Goal: Task Accomplishment & Management: Complete application form

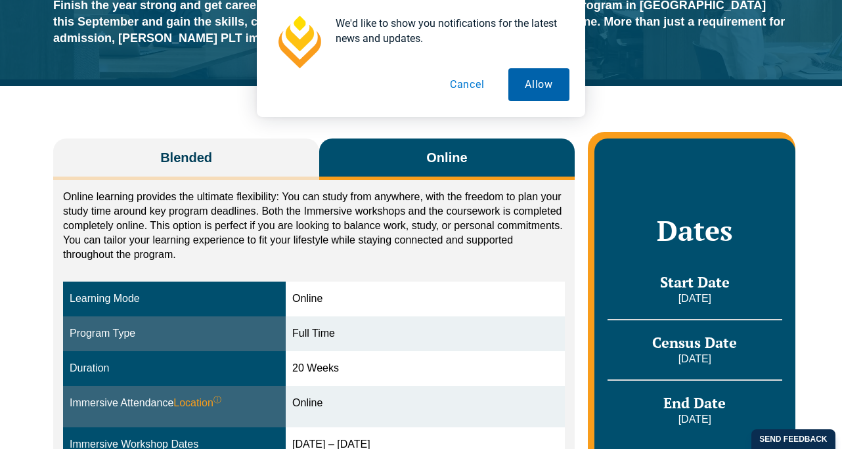
click at [540, 83] on button "Allow" at bounding box center [538, 84] width 61 height 33
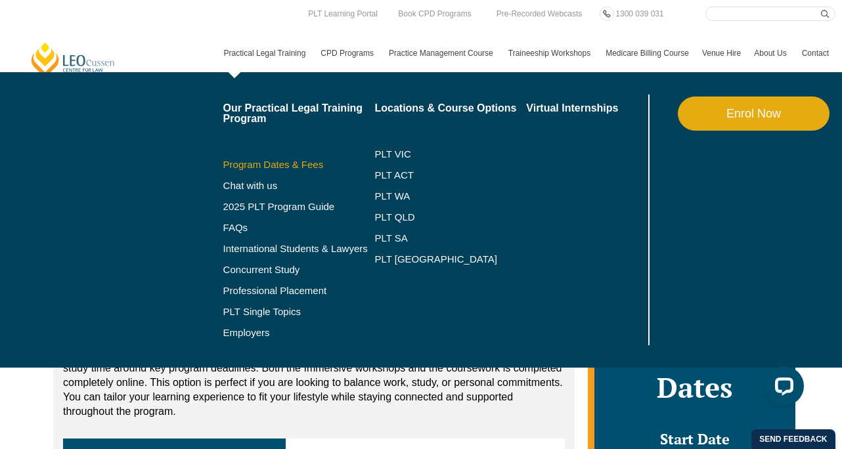
click at [262, 168] on link "Program Dates & Fees" at bounding box center [299, 165] width 152 height 11
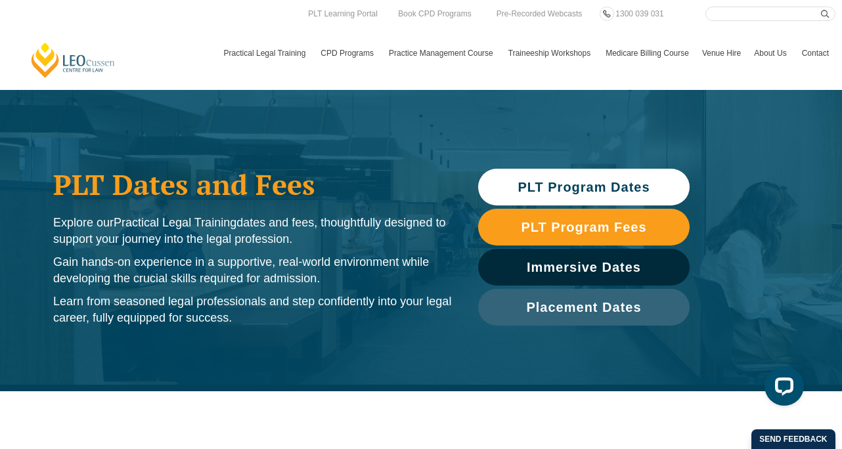
click at [505, 181] on span "PLT Program Dates" at bounding box center [584, 187] width 198 height 13
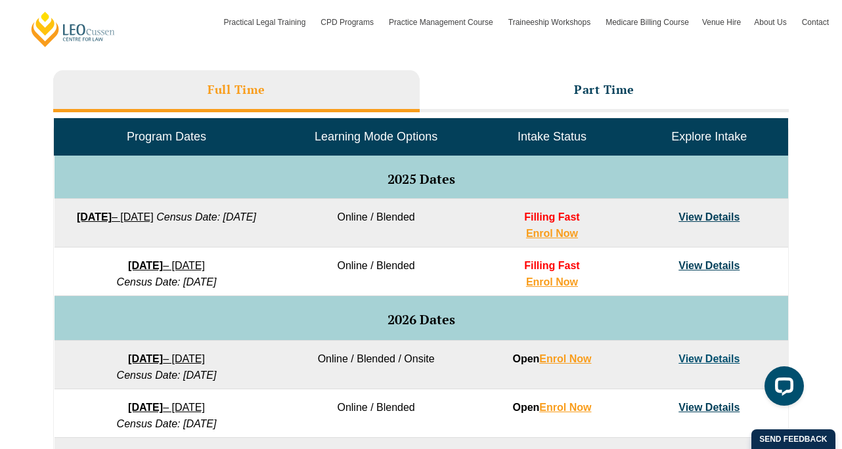
scroll to position [592, 0]
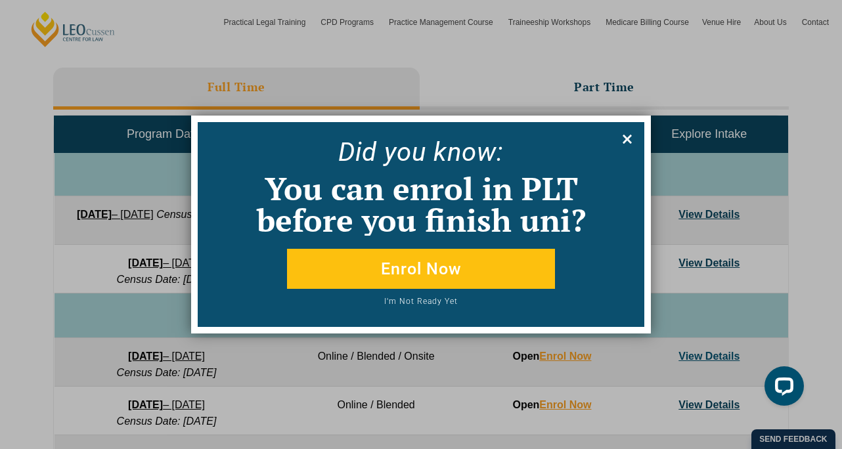
click at [622, 137] on icon at bounding box center [627, 139] width 14 height 14
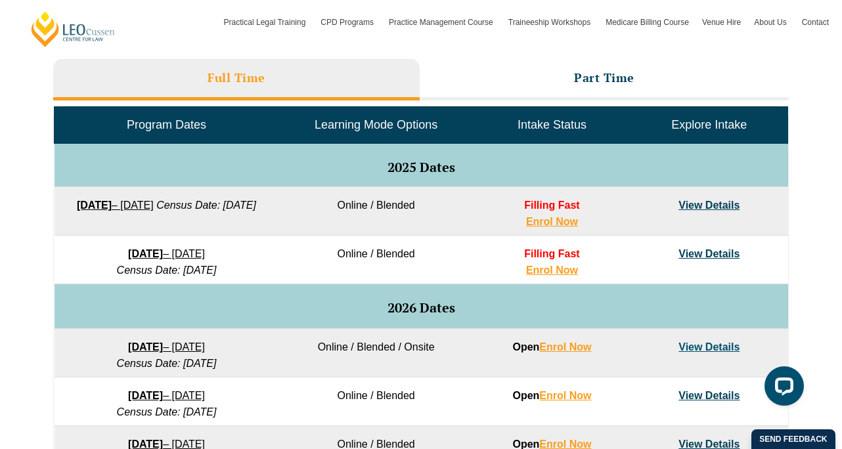
scroll to position [602, 0]
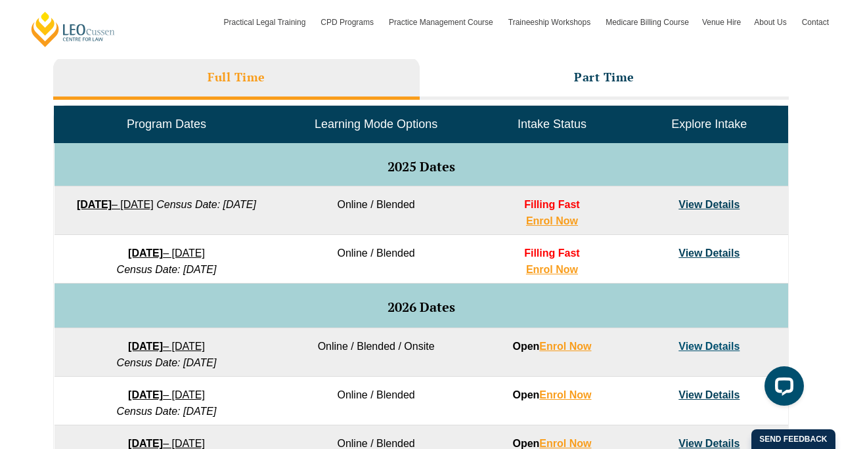
click at [688, 202] on link "View Details" at bounding box center [708, 204] width 61 height 11
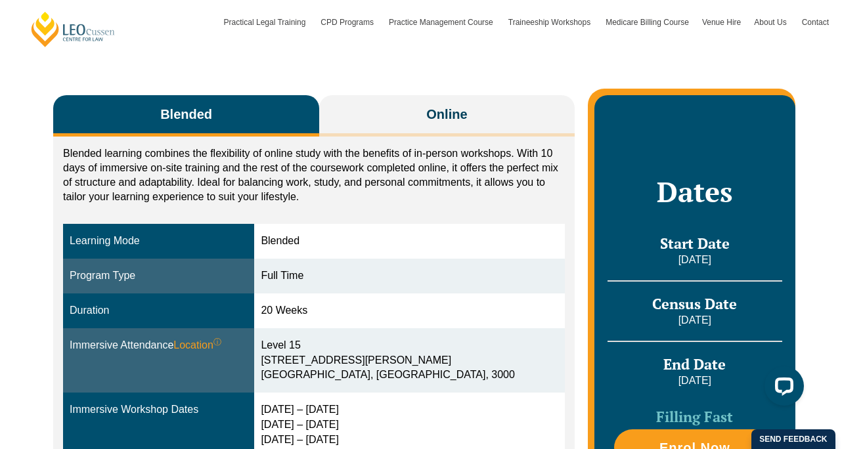
scroll to position [197, 0]
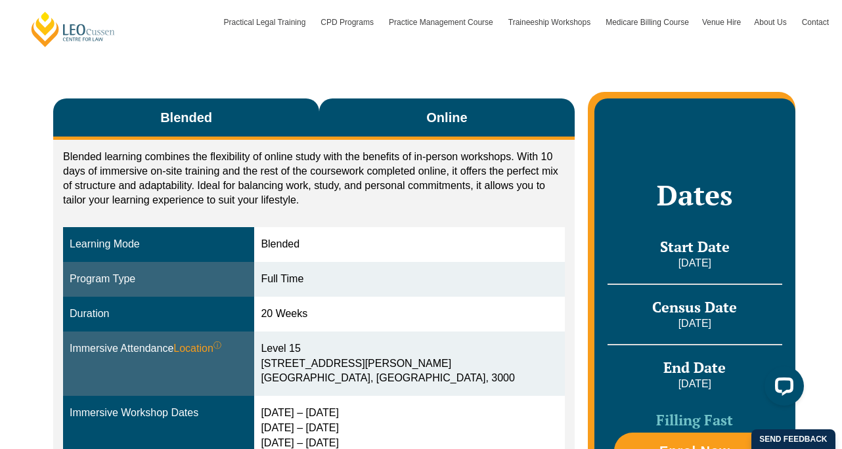
click at [433, 119] on span "Online" at bounding box center [446, 117] width 41 height 18
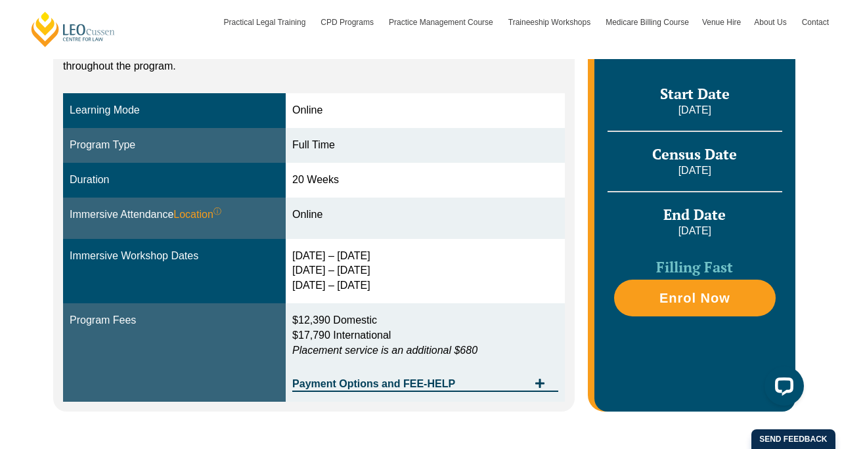
scroll to position [337, 0]
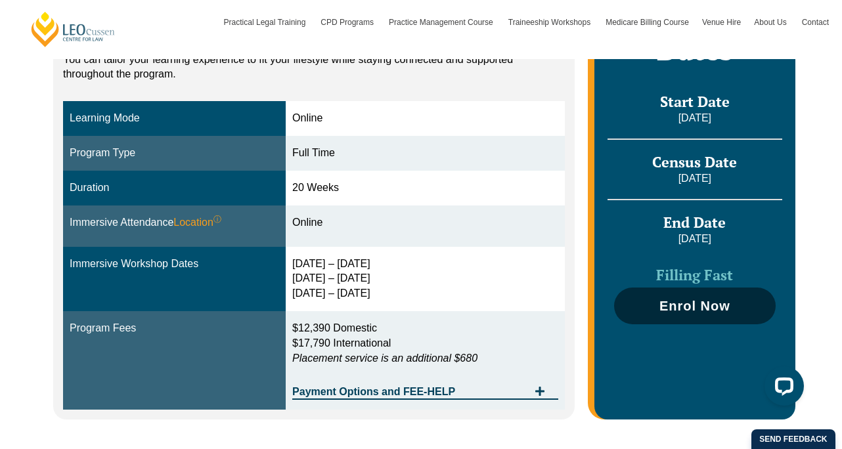
click at [639, 313] on link "Enrol Now" at bounding box center [695, 306] width 162 height 37
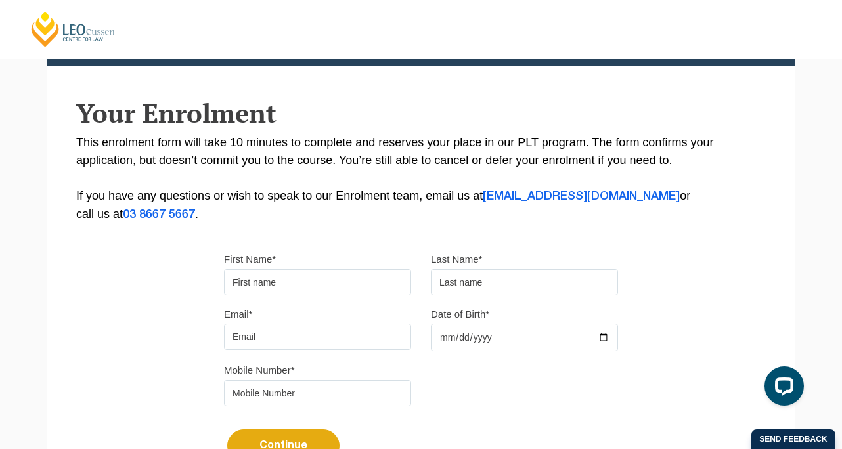
scroll to position [204, 0]
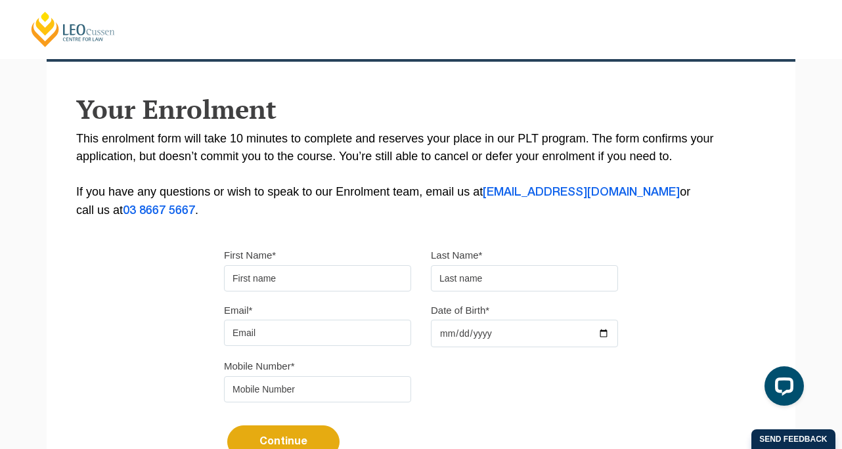
click at [345, 271] on input "First Name*" at bounding box center [317, 278] width 187 height 26
type input "Genevieve"
type input "Kleytman"
type input "g.kleytman@gmail.com"
type input "0421544664"
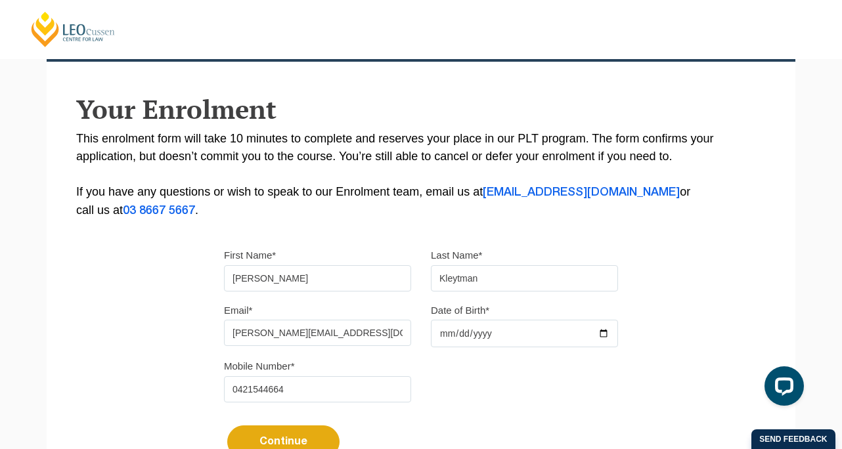
click at [444, 334] on input "Date of Birth*" at bounding box center [524, 334] width 187 height 28
type input "2000-08-10"
click at [472, 366] on div "Mobile Number* 0421544664" at bounding box center [421, 384] width 414 height 55
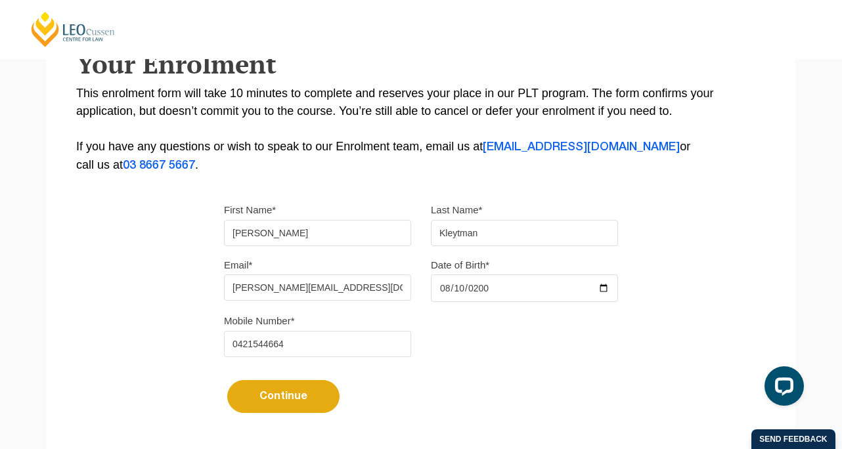
scroll to position [251, 0]
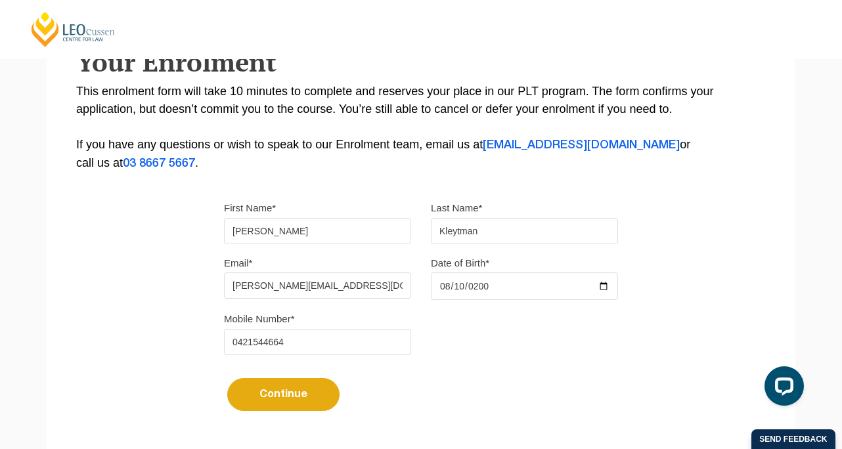
click at [309, 401] on button "Continue" at bounding box center [283, 394] width 112 height 33
select select
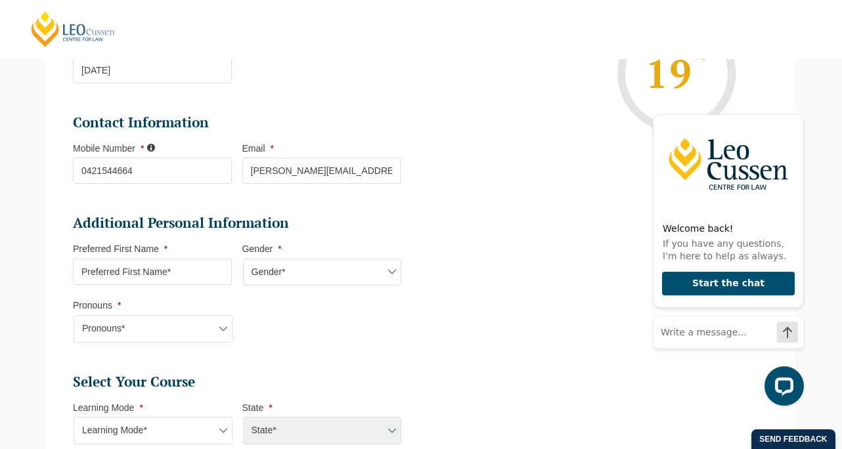
scroll to position [293, 0]
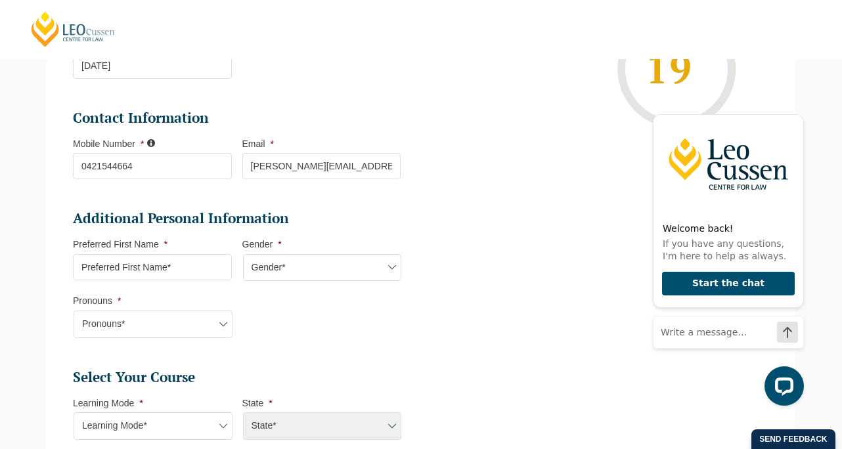
click at [180, 271] on input "Preferred First Name *" at bounding box center [152, 267] width 159 height 26
type input "Genevieve"
select select "VIC"
select select
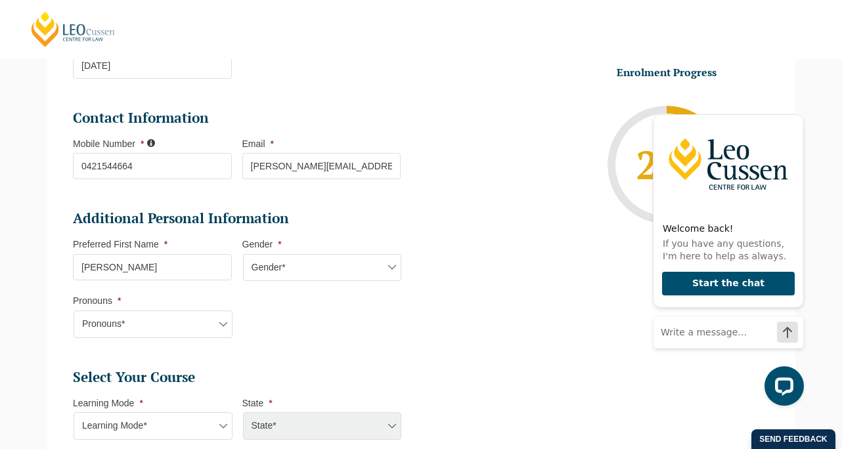
click at [279, 274] on select "Gender* Male Female Nonbinary Intersex Prefer not to disclose Other" at bounding box center [322, 268] width 159 height 28
select select "Female"
click at [193, 324] on select "Pronouns* She/Her/Hers He/Him/His They/Them/Theirs Other Prefer not to disclose" at bounding box center [153, 325] width 159 height 28
select select "She/Her/Hers"
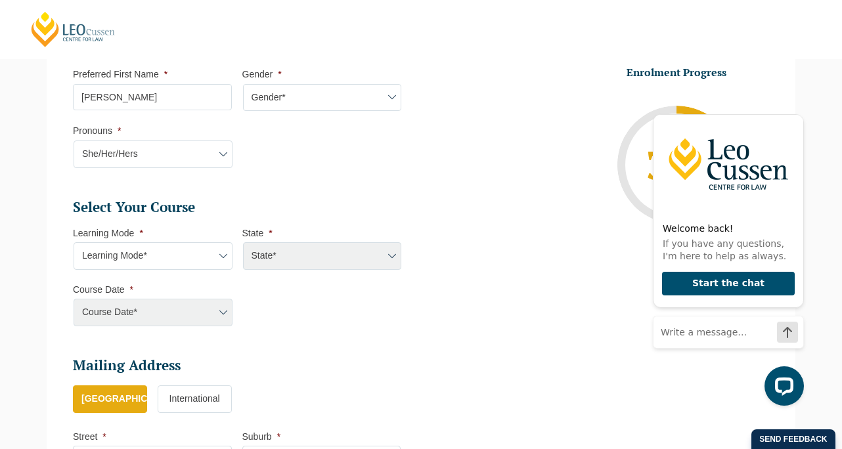
scroll to position [491, 0]
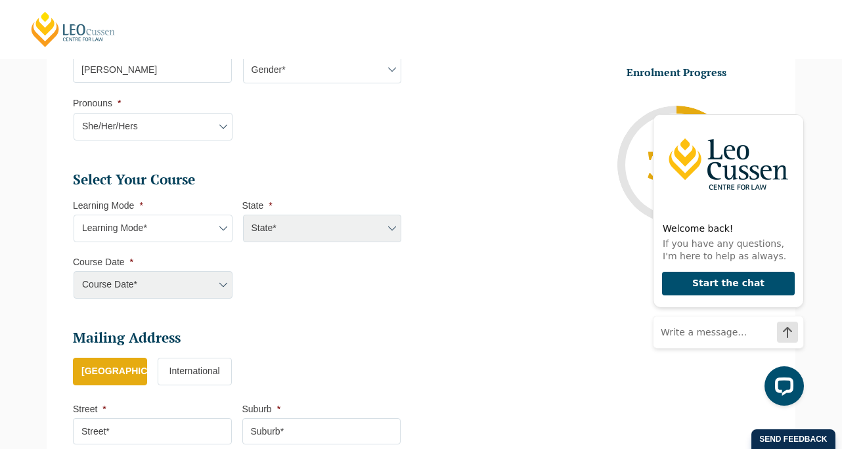
click at [208, 226] on select "Learning Mode* Online Full Time Learning Online Part Time Learning Blended Full…" at bounding box center [153, 229] width 159 height 28
select select "Online Full Time Learning"
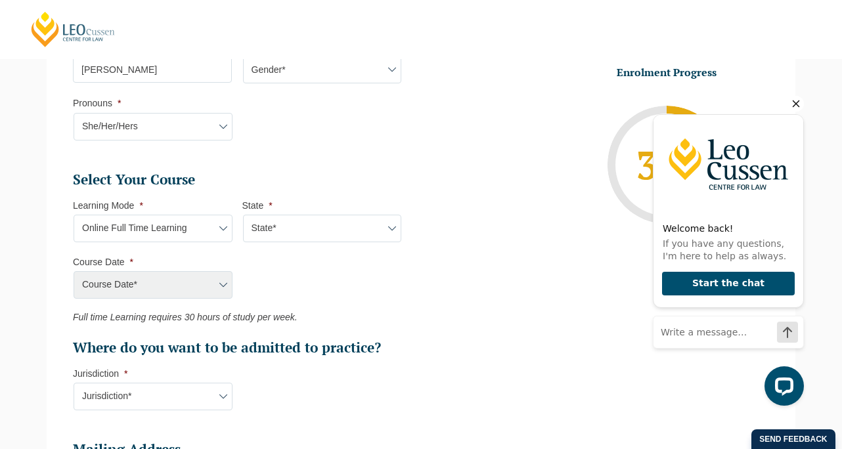
click at [792, 106] on icon "Hide greeting" at bounding box center [795, 103] width 7 height 7
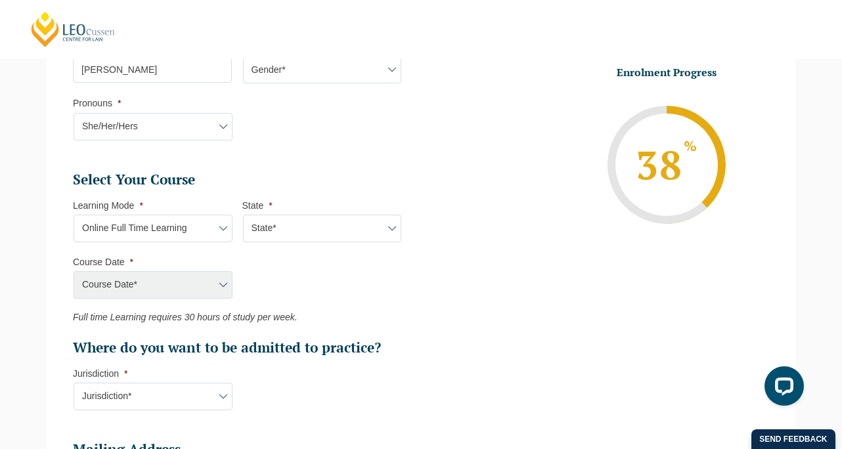
click at [332, 225] on select "State* National (ACT/NSW, VIC, QLD, SA, WA)" at bounding box center [322, 229] width 159 height 28
select select "National (ACT/NSW, VIC, QLD, SA, WA)"
click at [220, 287] on select "Course Date* September 2025 (22-Sep-2025 to 20-Feb-2026) December 2025 (08-Dec-…" at bounding box center [153, 285] width 159 height 28
select select "September 2025 (22-Sep-2025 to 20-Feb-2026)"
type input "Intake 10 September 2025 FT"
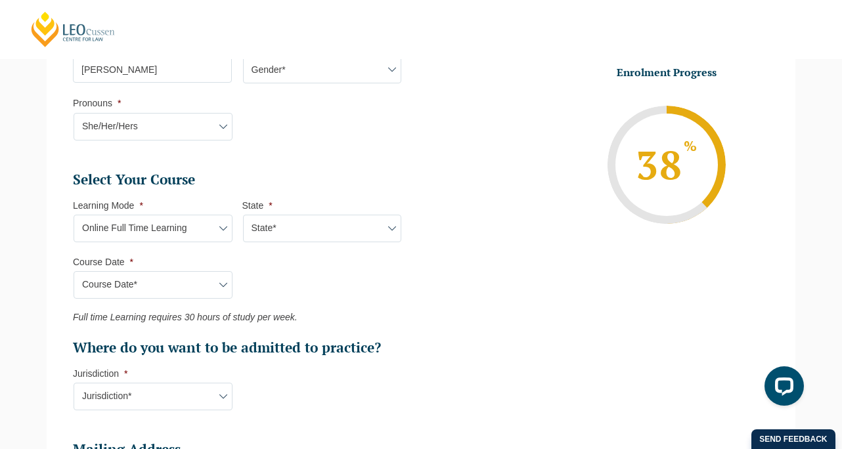
type input "Practical Legal Training (NAT)"
select select "NAT PLT (SEP) 2025 Full Time Online"
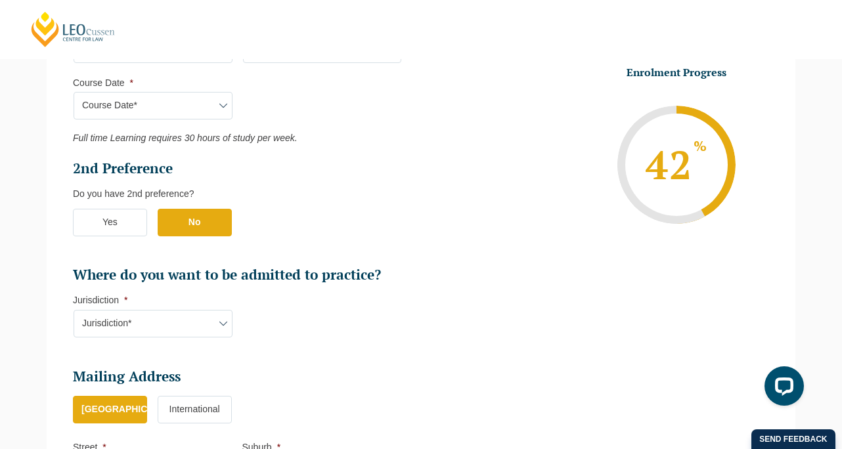
scroll to position [682, 0]
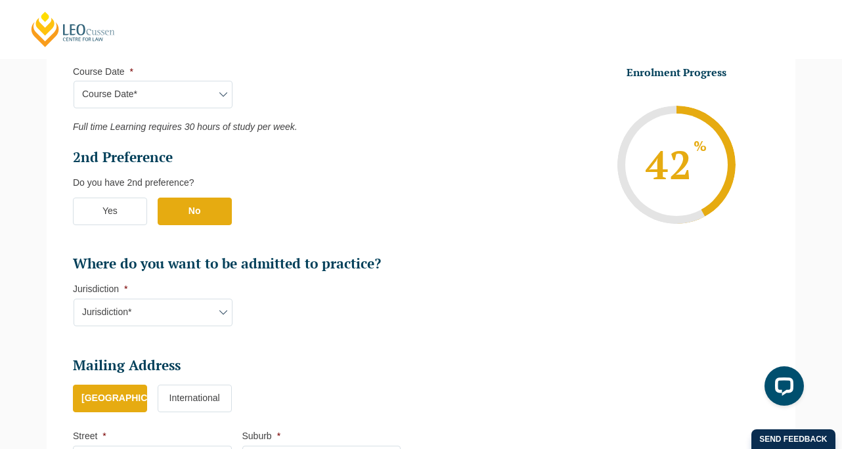
click at [215, 309] on select "Jurisdiction* VIC ACT/NSW SA WA QLD" at bounding box center [153, 313] width 159 height 28
select select "VIC"
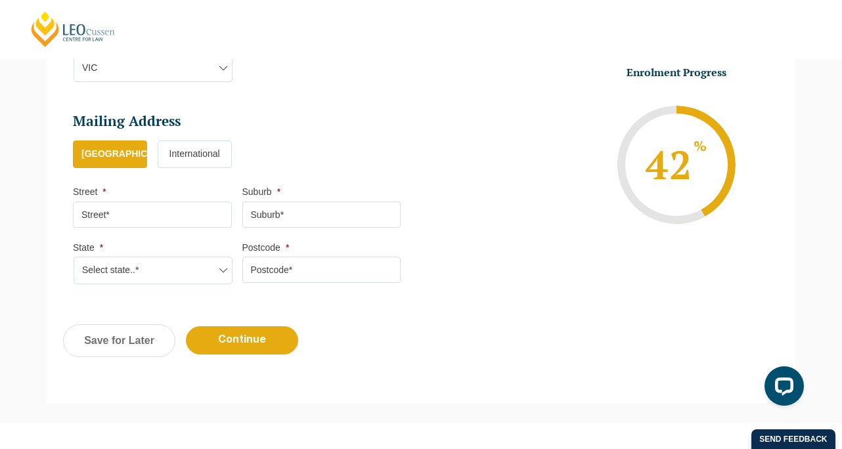
scroll to position [924, 0]
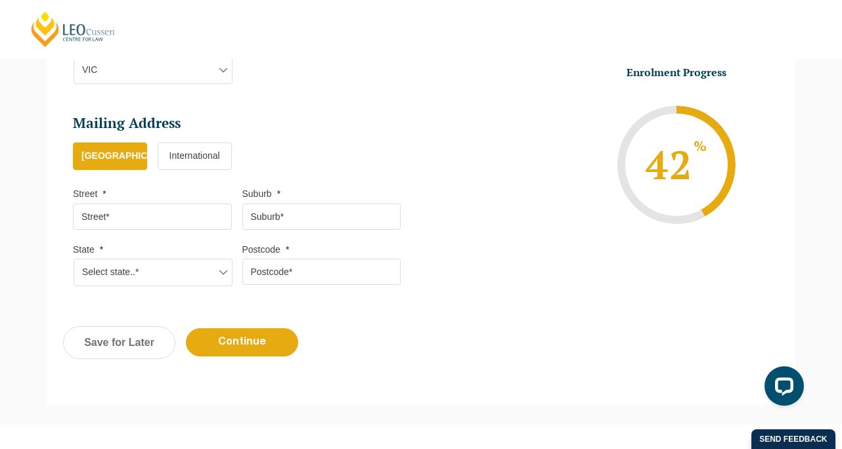
click at [195, 224] on input "Street *" at bounding box center [152, 217] width 159 height 26
type input "5 Crotonhurst Ave"
type input "Caulfield North"
select select "VIC"
type input "3161"
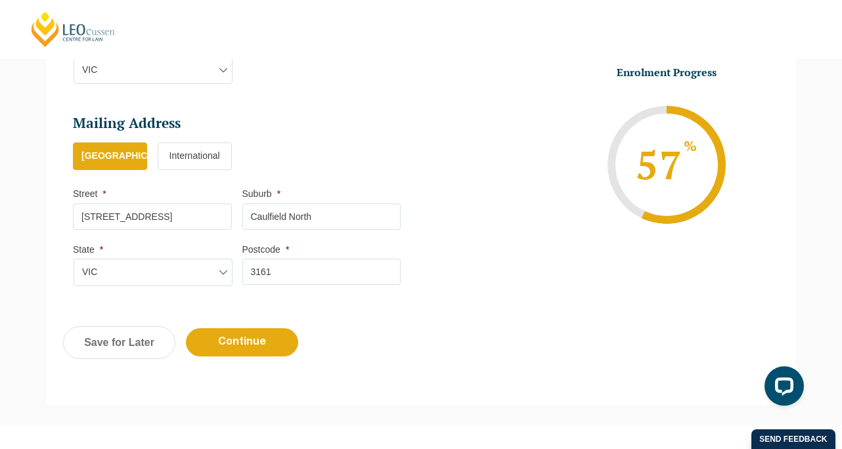
type input "5 Crotonhurst Avenue"
click at [325, 179] on ul "Australia International" at bounding box center [242, 162] width 338 height 41
click at [252, 339] on input "Continue" at bounding box center [242, 342] width 112 height 28
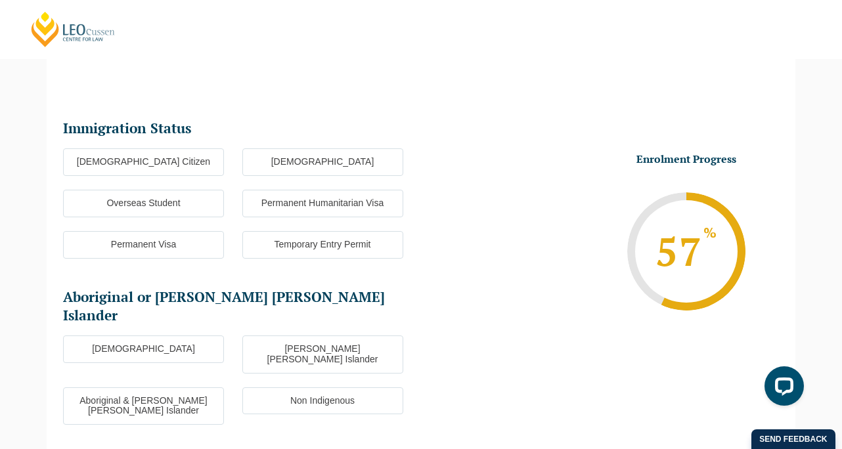
scroll to position [114, 0]
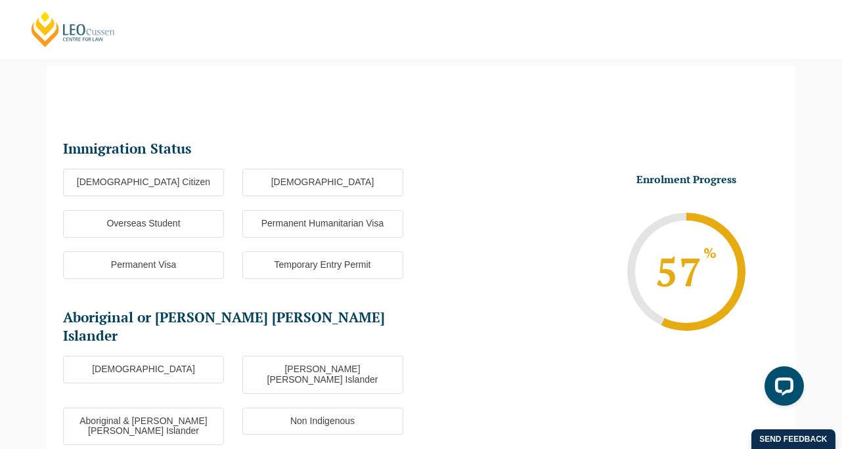
click at [206, 177] on label "Australian Citizen" at bounding box center [143, 183] width 161 height 28
click at [0, 0] on input "Australian Citizen" at bounding box center [0, 0] width 0 height 0
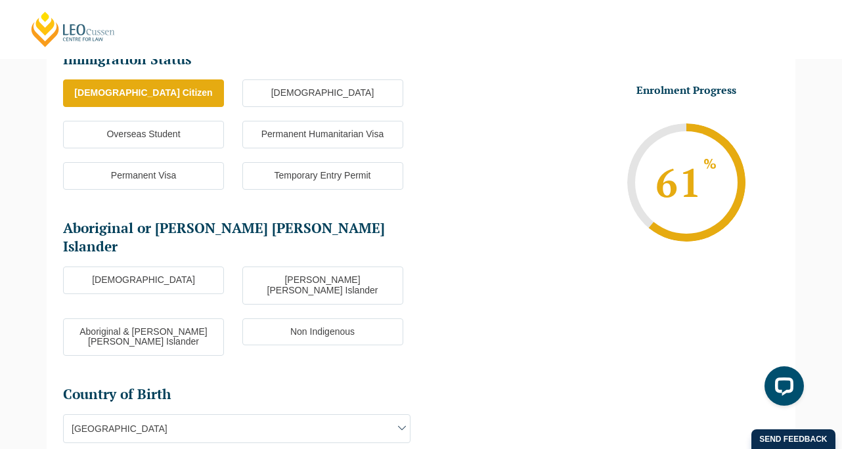
scroll to position [204, 0]
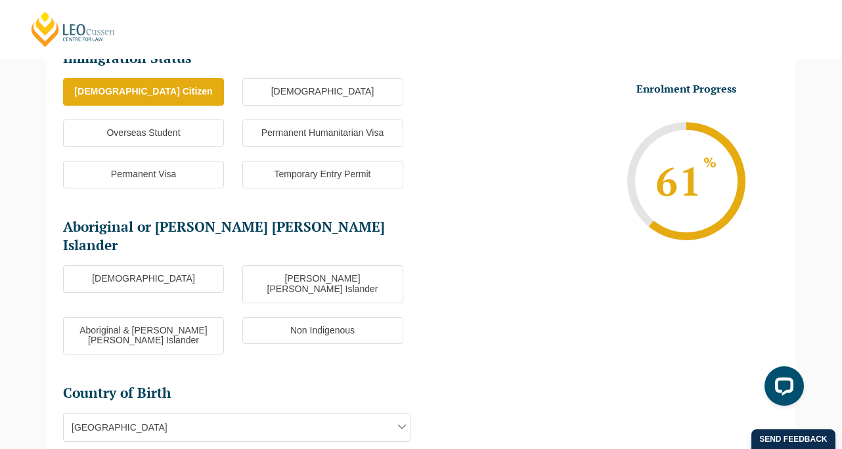
click at [272, 317] on label "Non Indigenous" at bounding box center [322, 331] width 161 height 28
click at [0, 0] on input "Non Indigenous" at bounding box center [0, 0] width 0 height 0
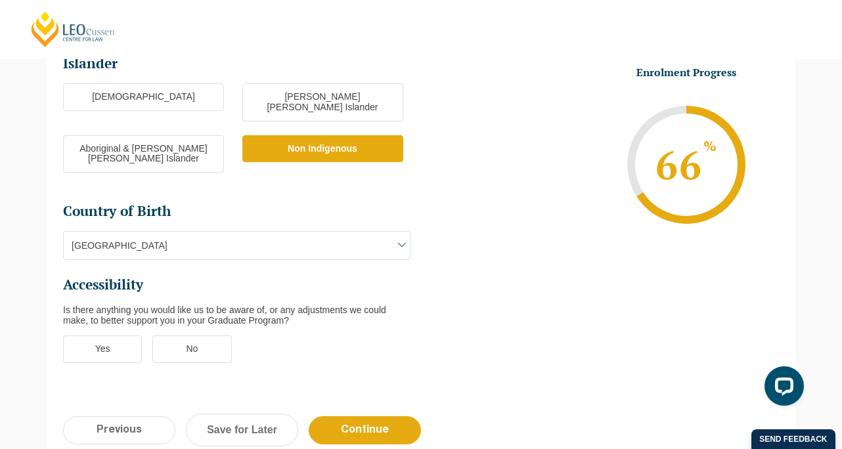
scroll to position [385, 0]
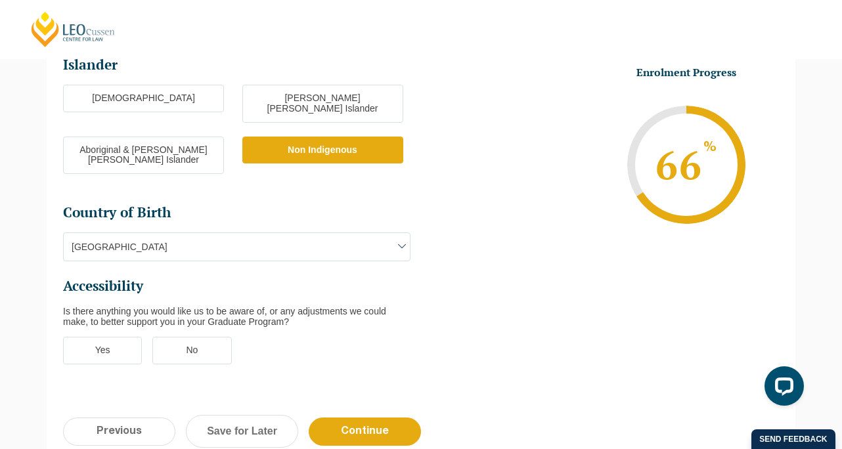
click at [202, 337] on label "No" at bounding box center [191, 351] width 79 height 28
click at [0, 0] on input "No" at bounding box center [0, 0] width 0 height 0
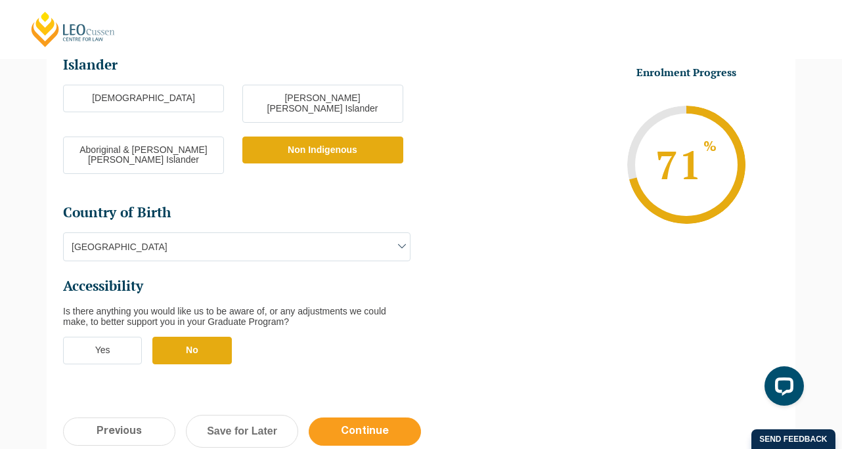
click at [354, 418] on input "Continue" at bounding box center [365, 432] width 112 height 28
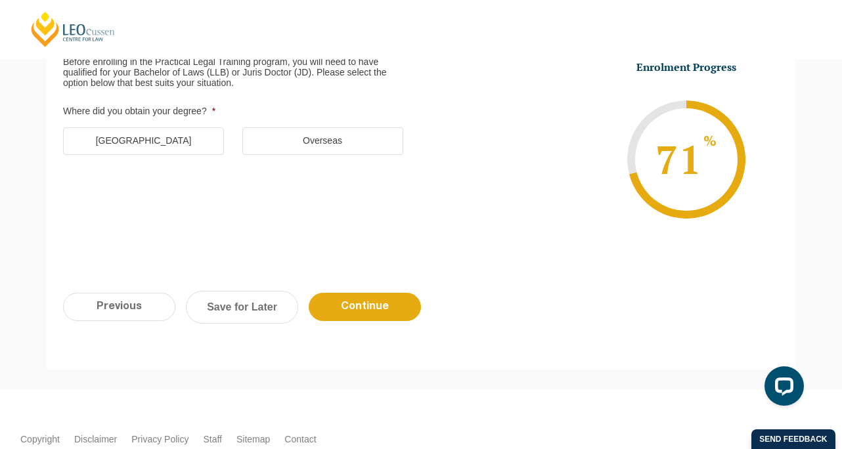
scroll to position [114, 0]
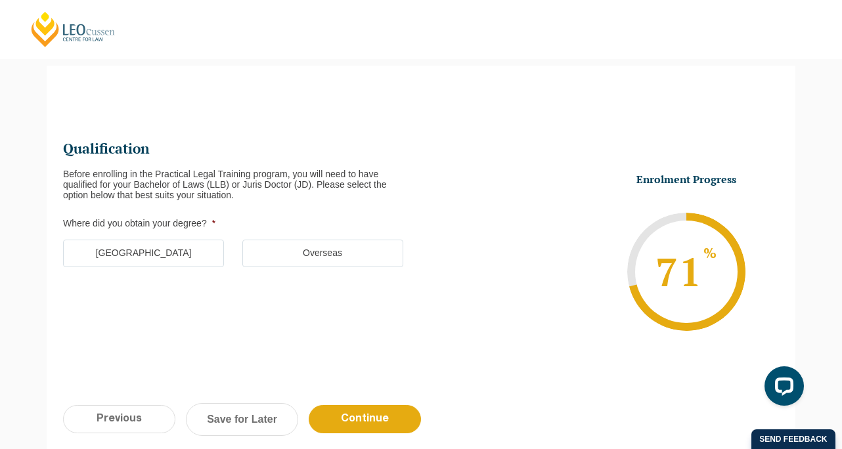
click at [156, 256] on label "Australia" at bounding box center [143, 254] width 161 height 28
click at [0, 0] on input "Australia" at bounding box center [0, 0] width 0 height 0
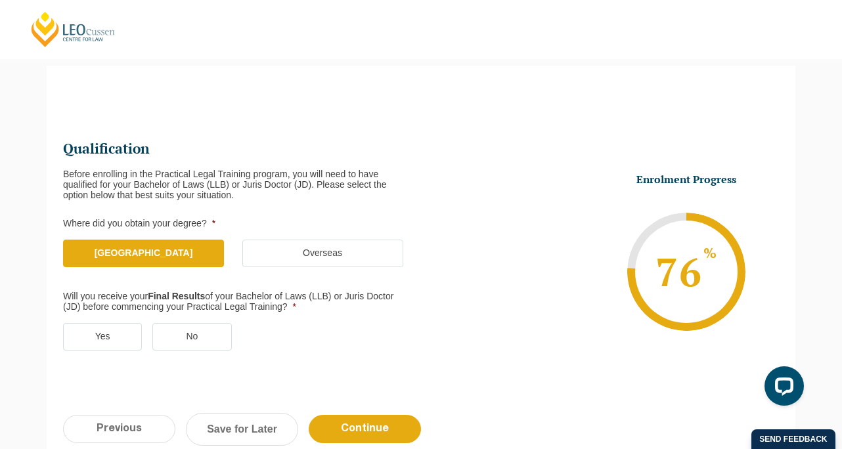
click at [102, 338] on label "Yes" at bounding box center [102, 337] width 79 height 28
click at [0, 0] on input "Yes" at bounding box center [0, 0] width 0 height 0
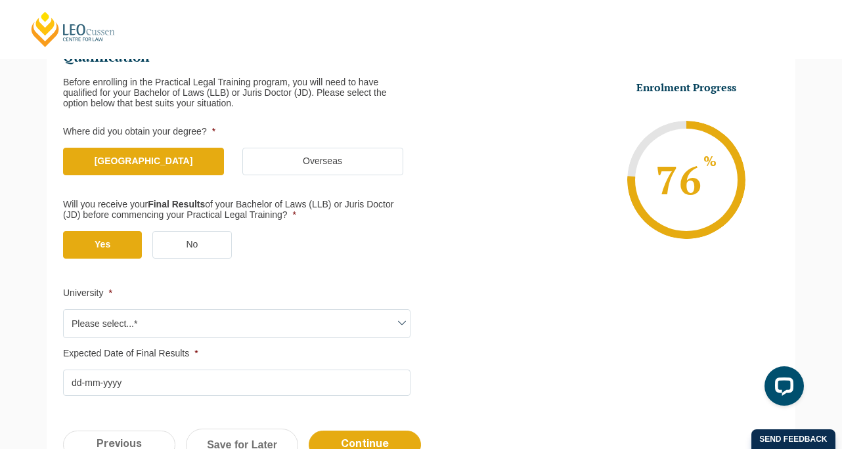
scroll to position [213, 0]
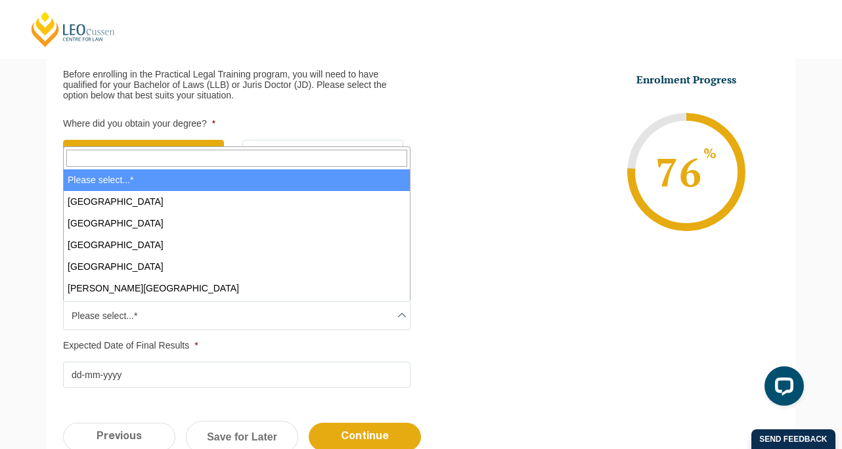
click at [317, 302] on span "Please select...*" at bounding box center [237, 316] width 346 height 28
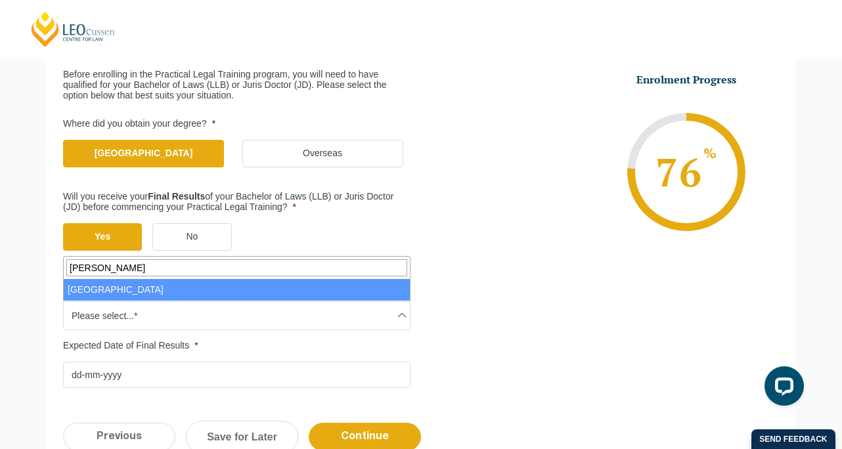
type input "deak"
select select "Deakin University"
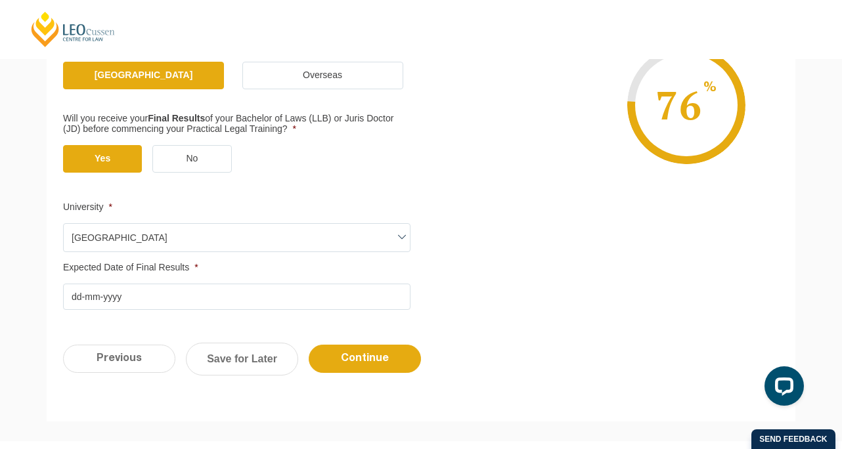
scroll to position [294, 0]
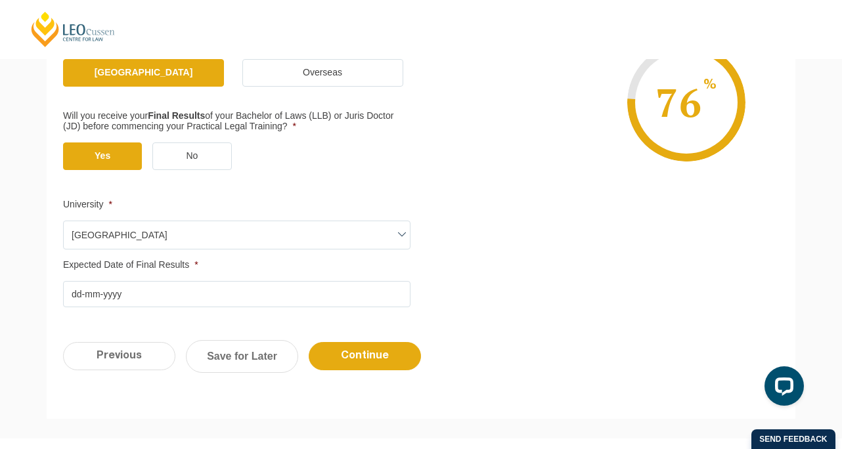
click at [183, 297] on input "Expected Date of Final Results *" at bounding box center [236, 294] width 347 height 26
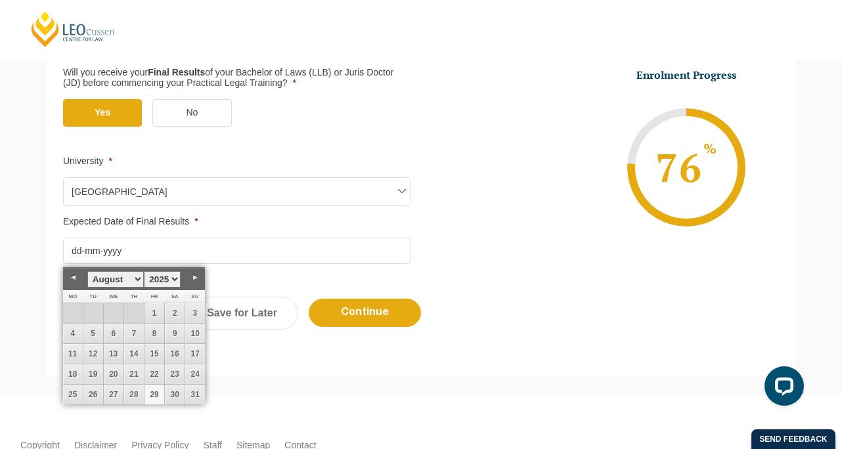
scroll to position [358, 0]
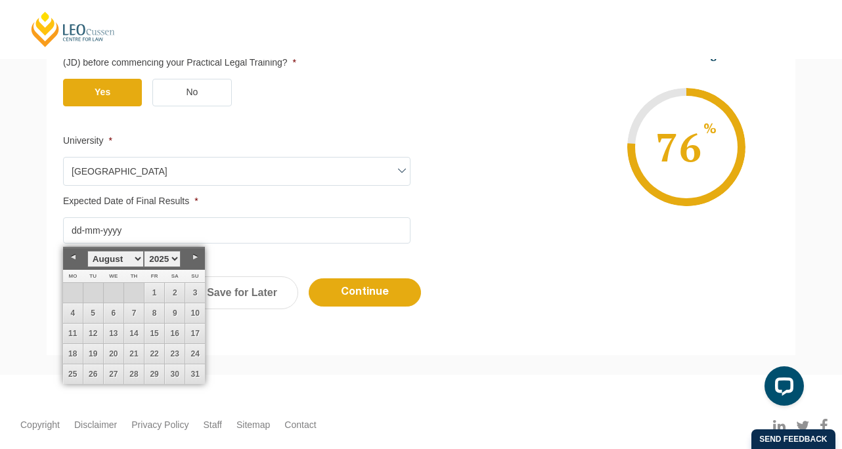
click at [196, 257] on link "Next" at bounding box center [195, 258] width 20 height 20
click at [76, 333] on link "15" at bounding box center [73, 334] width 20 height 20
type input "15-09-2025"
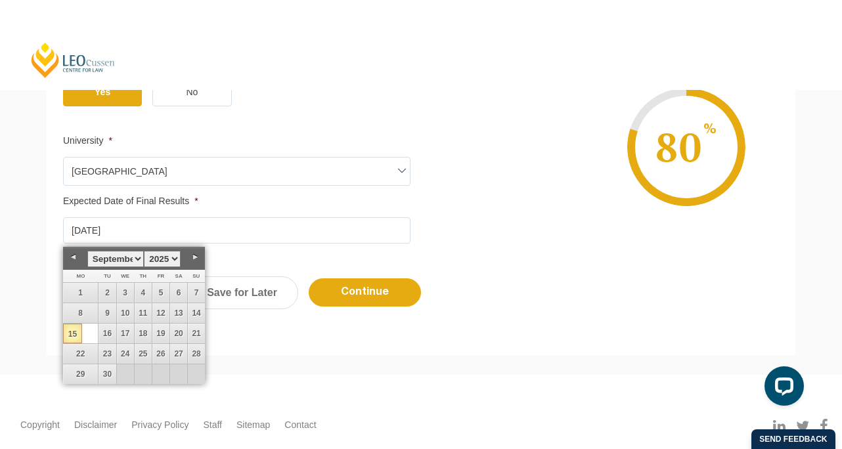
click at [332, 253] on div "Qualification Before enrolling in the Practical Legal Training program, you wil…" at bounding box center [421, 52] width 748 height 422
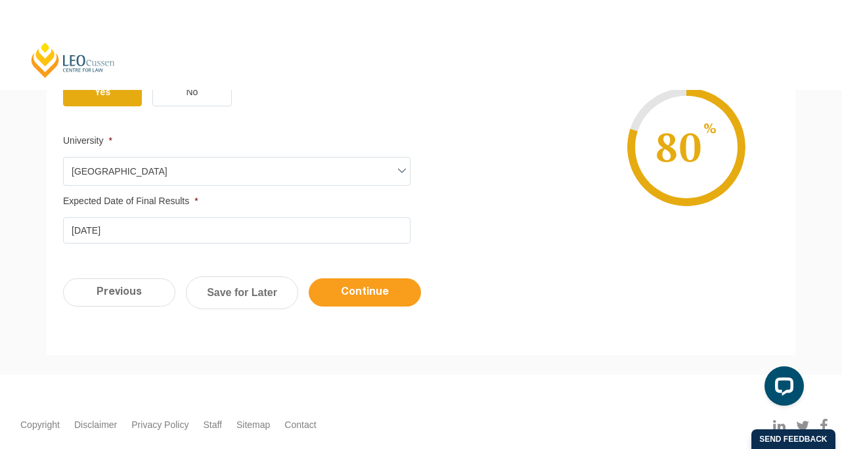
click at [395, 295] on input "Continue" at bounding box center [365, 292] width 112 height 28
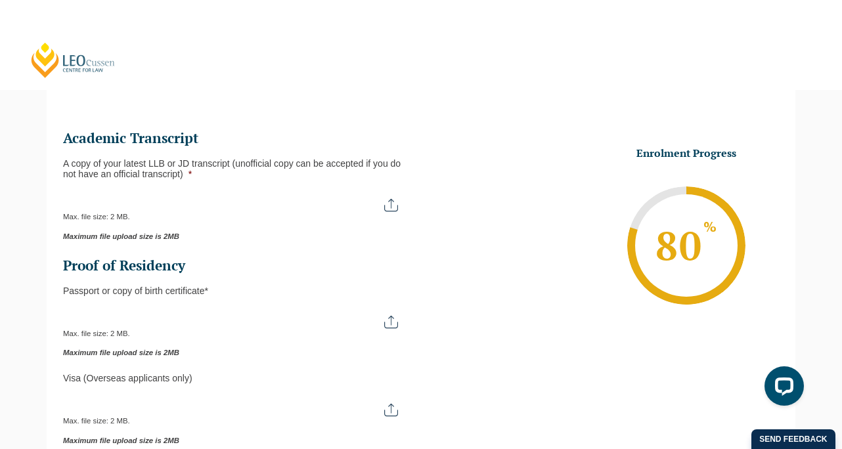
scroll to position [114, 0]
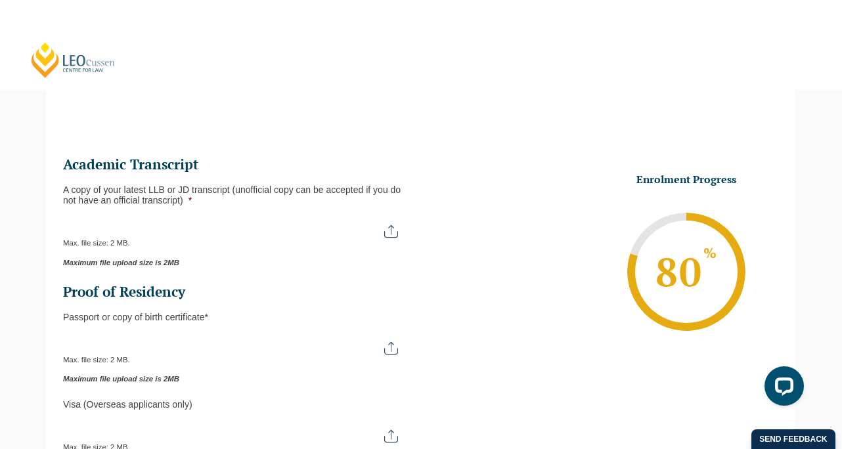
click at [305, 223] on input "A copy of your latest LLB or JD transcript (unofficial copy can be accepted if …" at bounding box center [236, 226] width 347 height 22
type input "C:\fakepath\Genevieve Kleytman - Academic Transcript.pdf"
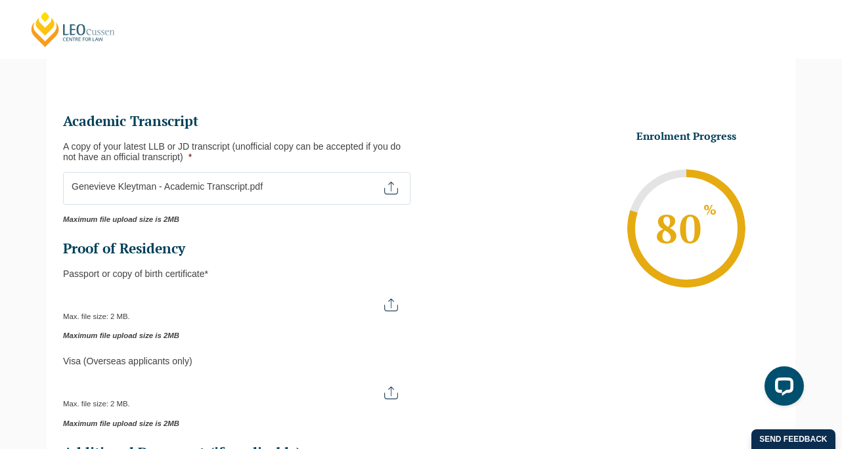
scroll to position [168, 0]
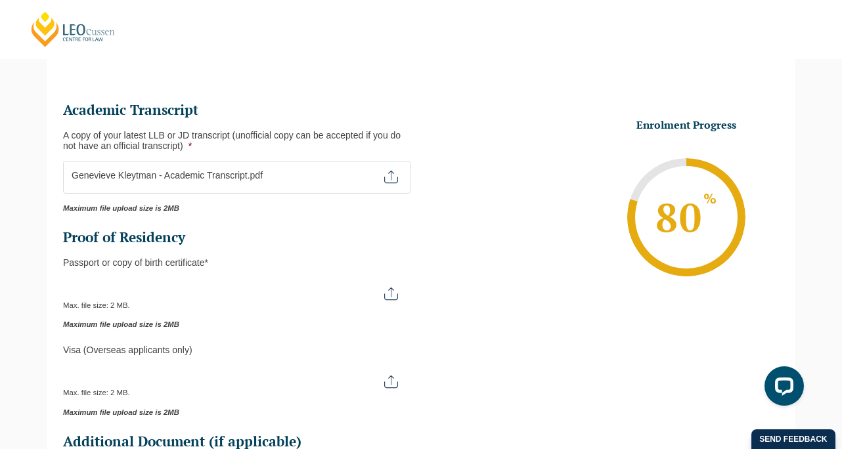
click at [366, 297] on input "Passport or Copy of Birth Certificate *" at bounding box center [236, 289] width 347 height 22
type input "C:\fakepath\passport copy.pdf"
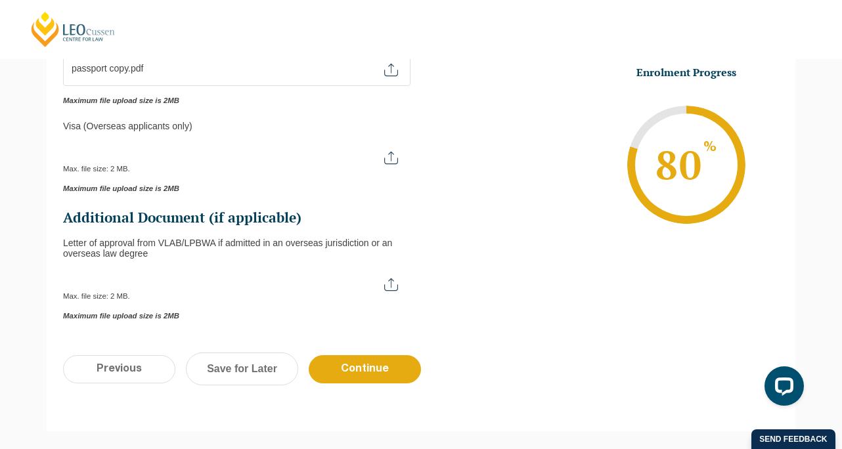
scroll to position [396, 0]
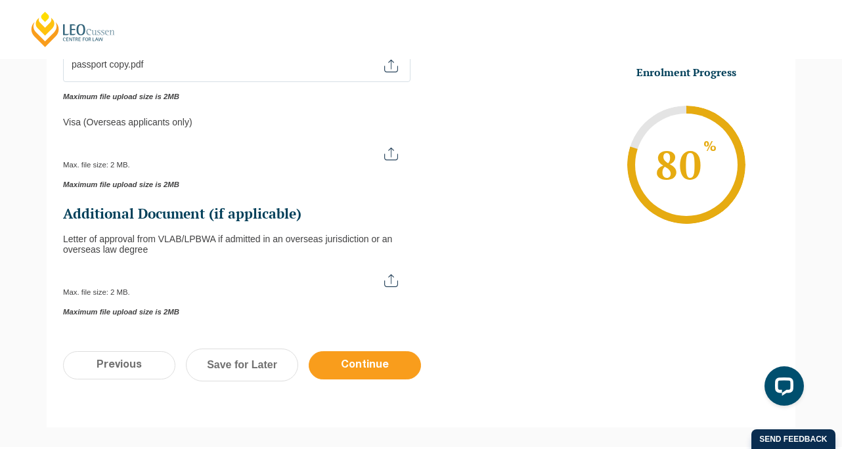
click at [366, 368] on input "Continue" at bounding box center [365, 365] width 112 height 28
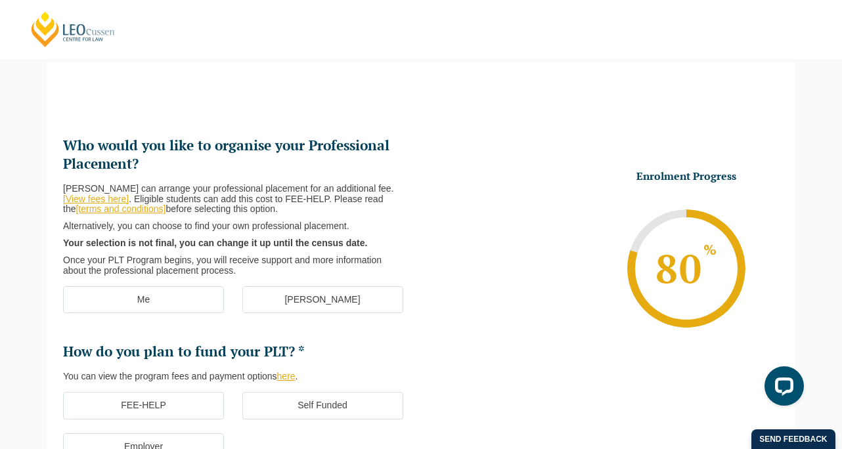
scroll to position [114, 0]
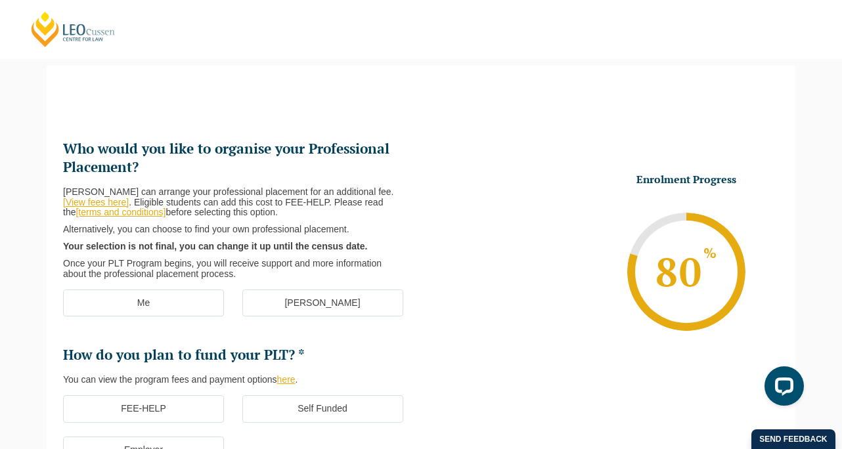
click at [184, 296] on label "Me" at bounding box center [143, 304] width 161 height 28
click at [0, 0] on input "Me" at bounding box center [0, 0] width 0 height 0
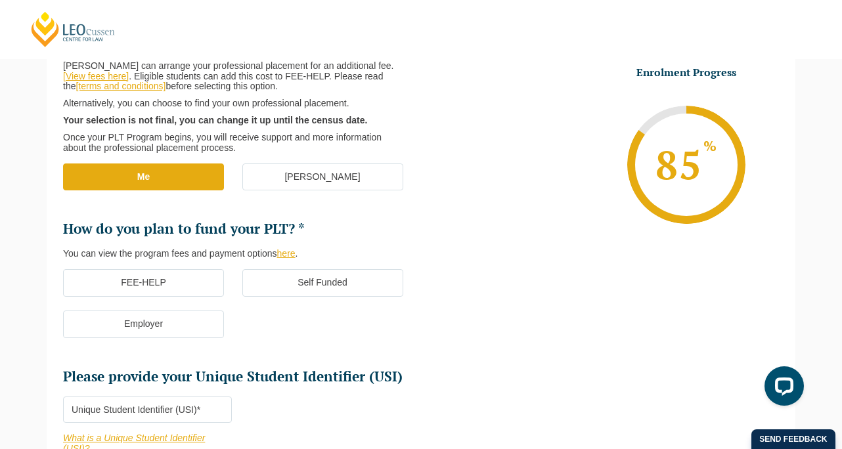
scroll to position [242, 0]
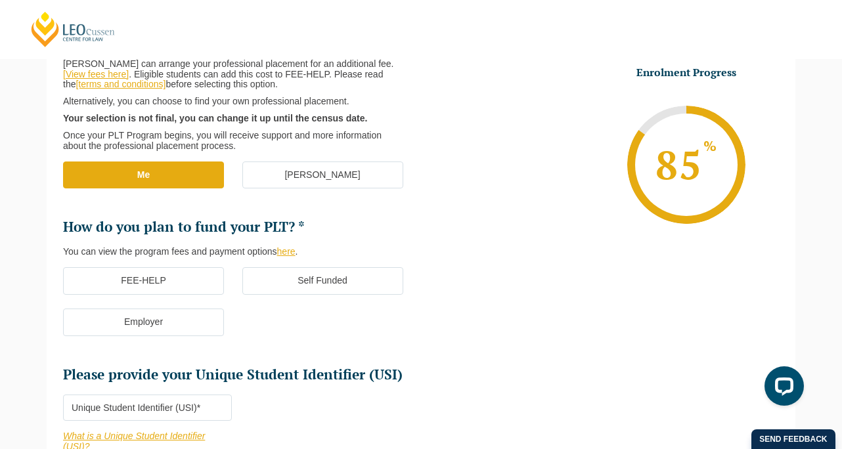
click at [179, 284] on label "FEE-HELP" at bounding box center [143, 281] width 161 height 28
click at [0, 0] on input "FEE-HELP" at bounding box center [0, 0] width 0 height 0
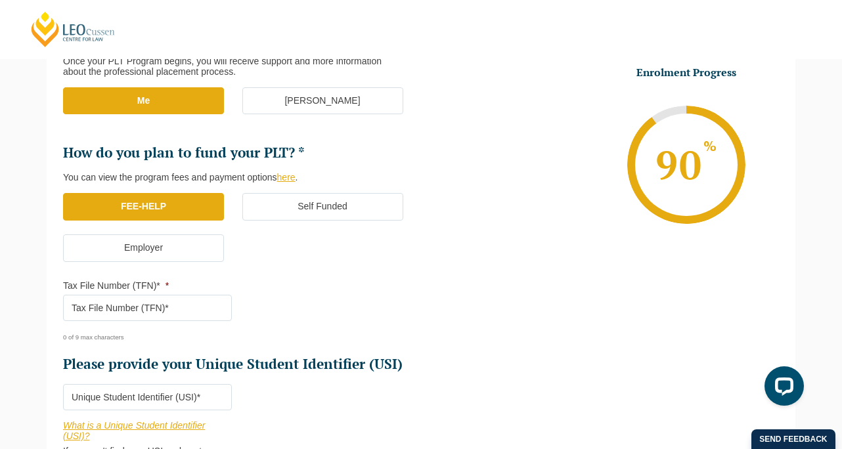
scroll to position [324, 0]
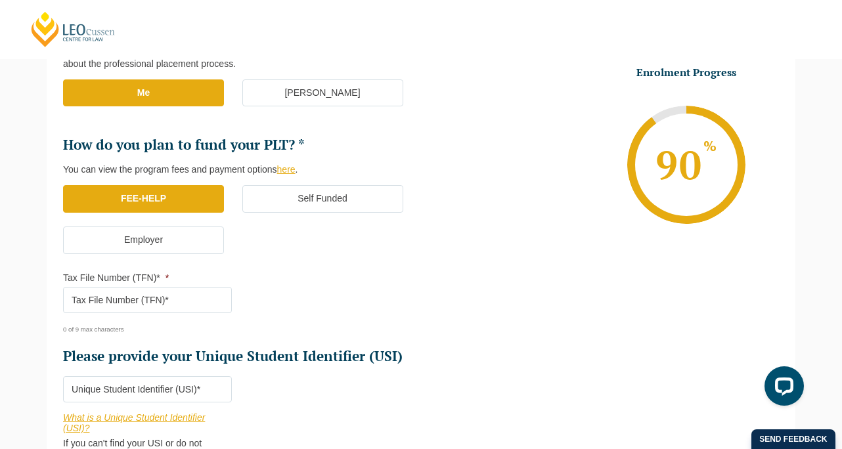
click at [214, 298] on input "Tax File Number (TFN)* *" at bounding box center [147, 300] width 169 height 26
paste input "1639268"
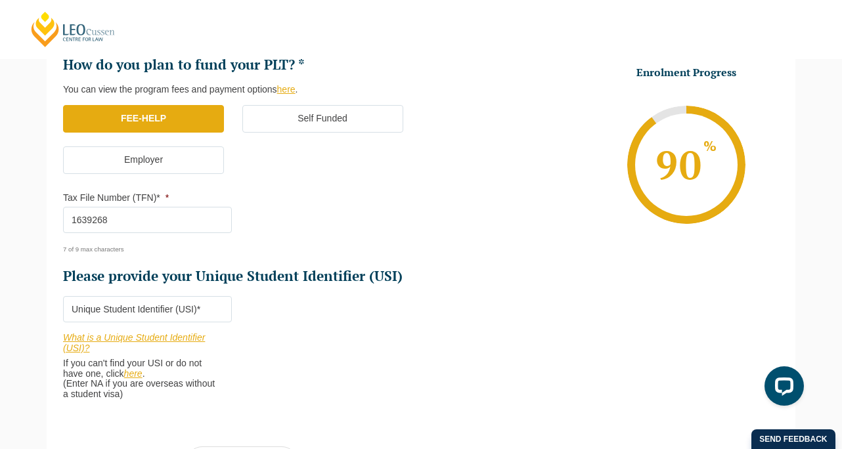
scroll to position [406, 0]
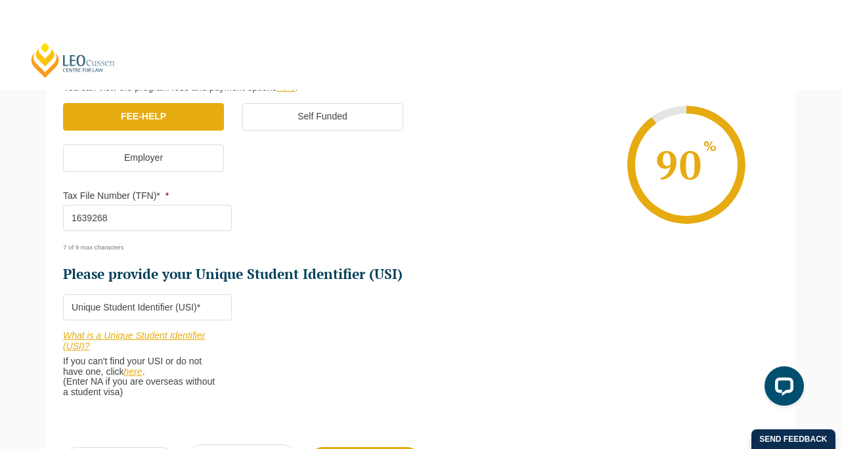
type input "1639268"
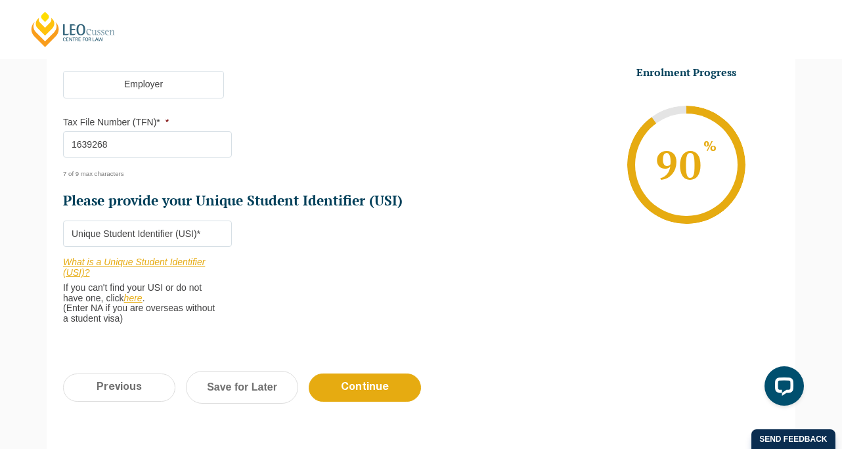
scroll to position [481, 0]
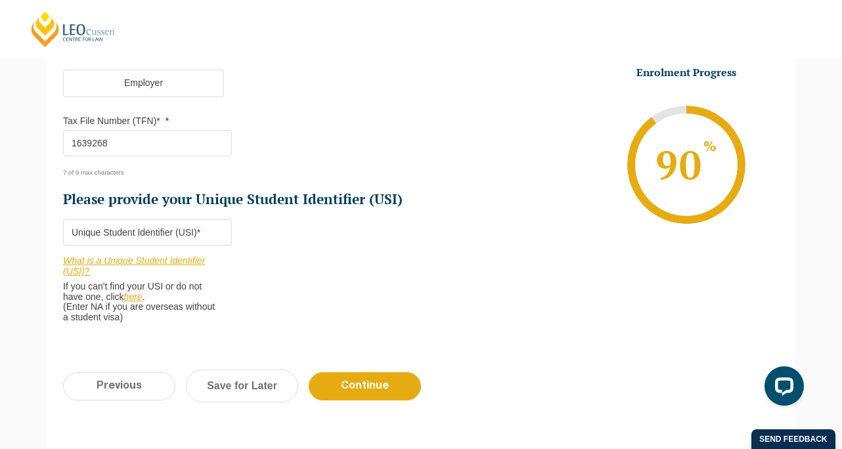
click at [137, 295] on link "here" at bounding box center [133, 297] width 18 height 11
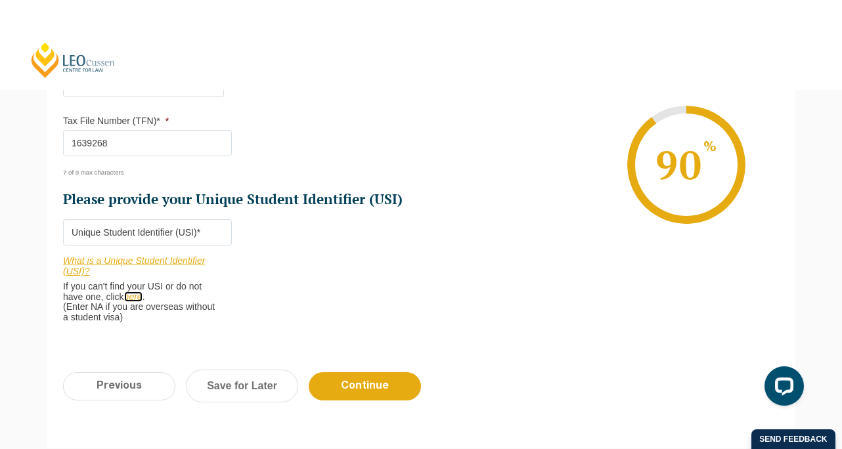
scroll to position [472, 0]
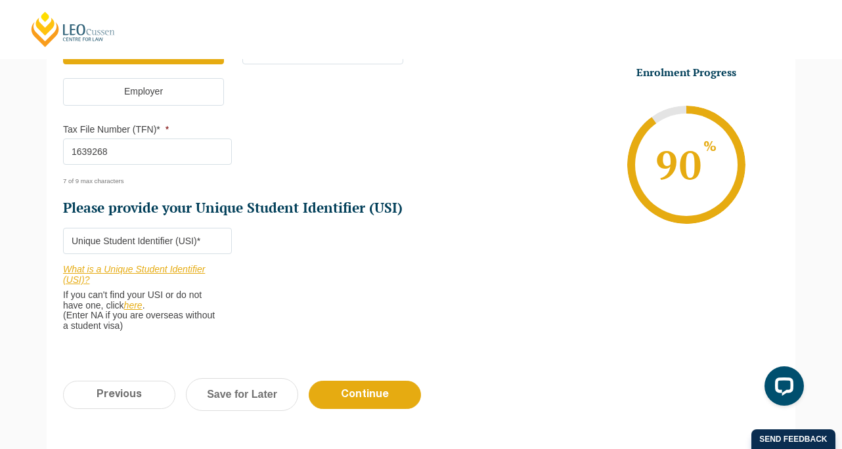
click at [138, 308] on link "here" at bounding box center [133, 305] width 18 height 11
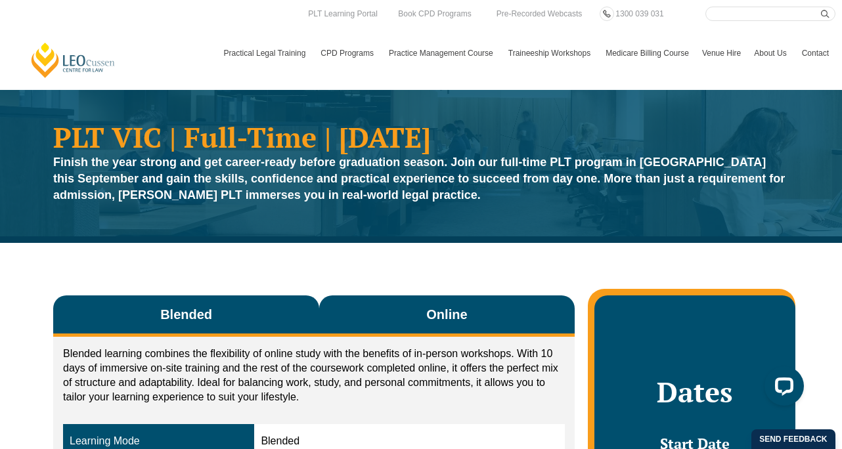
click at [401, 311] on button "Online" at bounding box center [446, 315] width 255 height 41
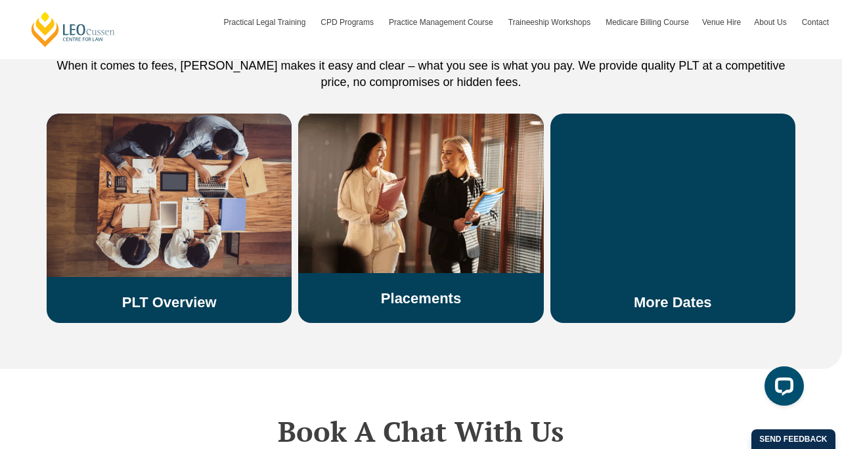
scroll to position [2289, 0]
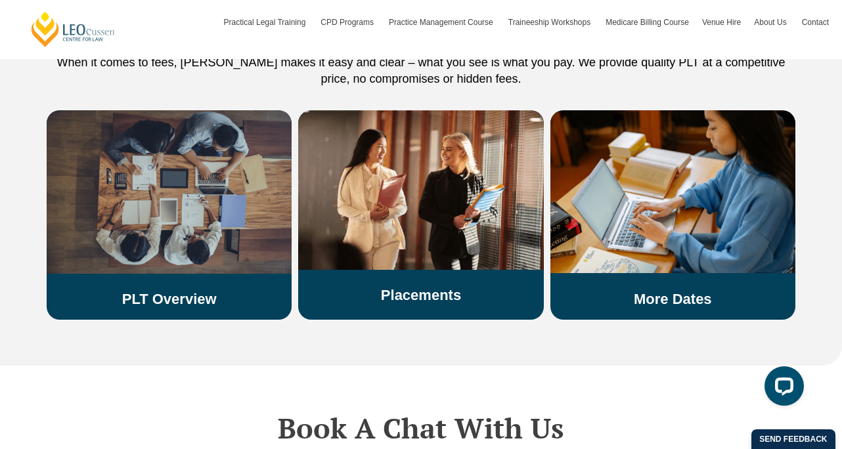
click at [213, 219] on img at bounding box center [169, 191] width 245 height 163
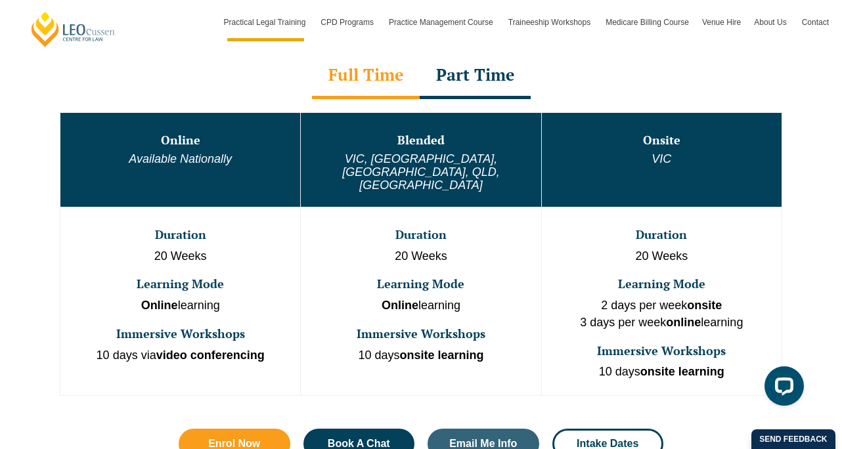
scroll to position [706, 0]
